Goal: Contribute content

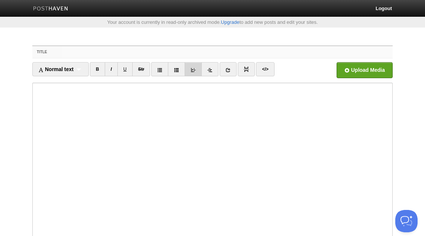
paste input "It’s Impossible to Learn Knowledge in a Day![PERSON_NAME]"
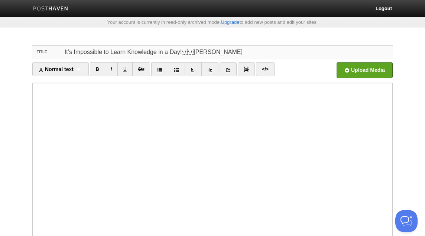
click at [127, 52] on input "It’s Impossible to Learn Knowledge in a Day![PERSON_NAME]" at bounding box center [227, 52] width 330 height 12
click at [180, 53] on input "It’s Impossible to Learn Knowledge in a Day![PERSON_NAME]" at bounding box center [227, 52] width 330 height 12
type input "It’s Impossible to Learn Knowledge in a Day! - [PERSON_NAME]"
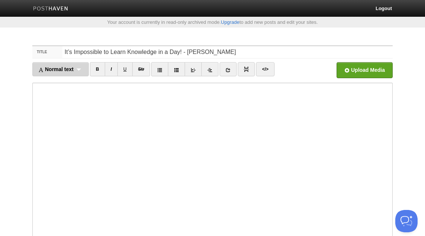
click at [62, 71] on span "Normal text" at bounding box center [55, 69] width 35 height 6
click at [59, 85] on link "Normal text" at bounding box center [61, 85] width 56 height 11
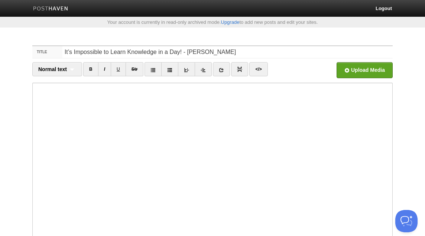
scroll to position [23, 0]
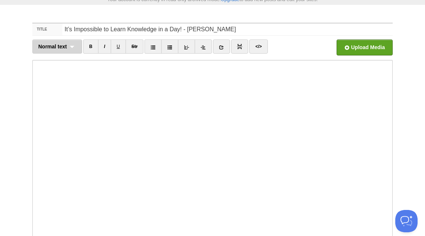
click at [63, 46] on span "Normal text" at bounding box center [52, 46] width 29 height 6
click at [62, 62] on link "Normal text" at bounding box center [57, 62] width 49 height 11
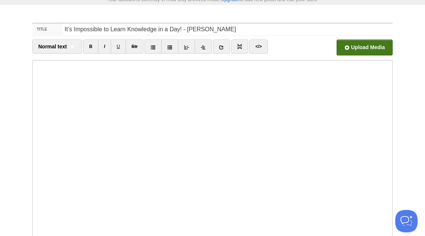
click at [369, 52] on input "file" at bounding box center [140, 49] width 563 height 38
click at [360, 46] on input "file" at bounding box center [140, 49] width 563 height 38
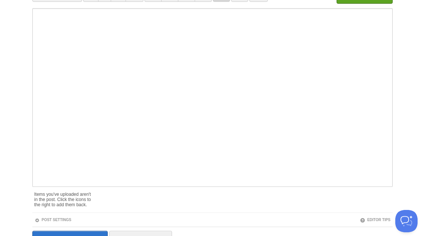
scroll to position [115, 0]
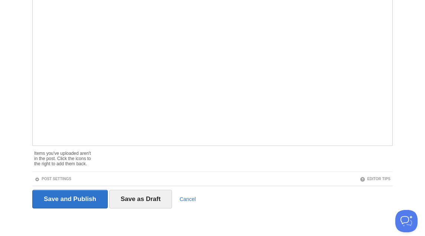
click at [106, 145] on iframe at bounding box center [212, 56] width 360 height 178
click at [120, 151] on span at bounding box center [119, 151] width 5 height 5
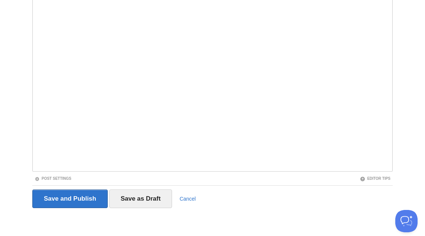
scroll to position [89, 0]
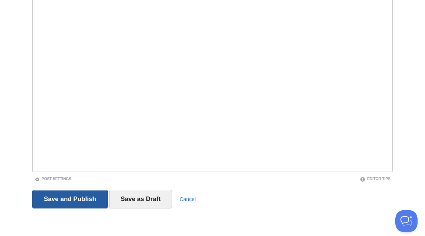
click at [94, 196] on input "Save and Publish" at bounding box center [69, 199] width 75 height 19
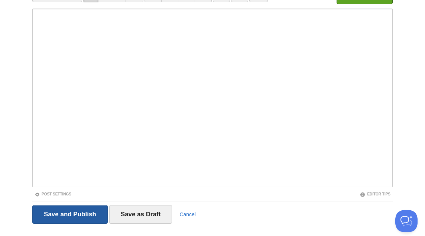
scroll to position [39, 0]
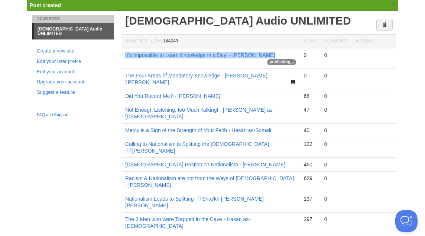
copy td "It’s Impossible to Learn Knowledge in a Day! - [PERSON_NAME]"
drag, startPoint x: 278, startPoint y: 54, endPoint x: 123, endPoint y: 56, distance: 155.7
click at [123, 56] on td "It’s Impossible to Learn Knowledge in a Day! - [PERSON_NAME] publishing" at bounding box center [211, 58] width 178 height 21
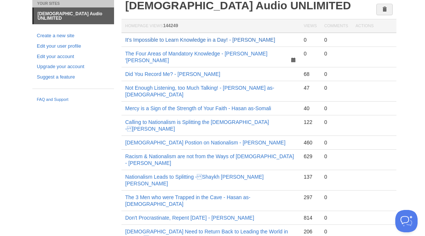
click at [160, 41] on link "It’s Impossible to Learn Knowledge in a Day! - [PERSON_NAME]" at bounding box center [200, 40] width 150 height 6
